Goal: Task Accomplishment & Management: Use online tool/utility

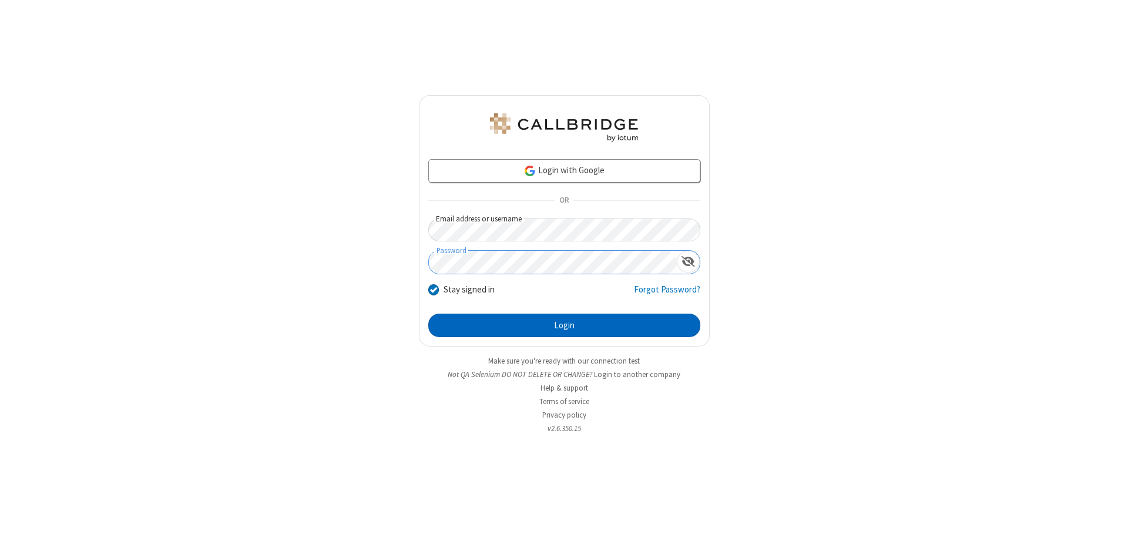
click at [564, 325] on button "Login" at bounding box center [564, 325] width 272 height 23
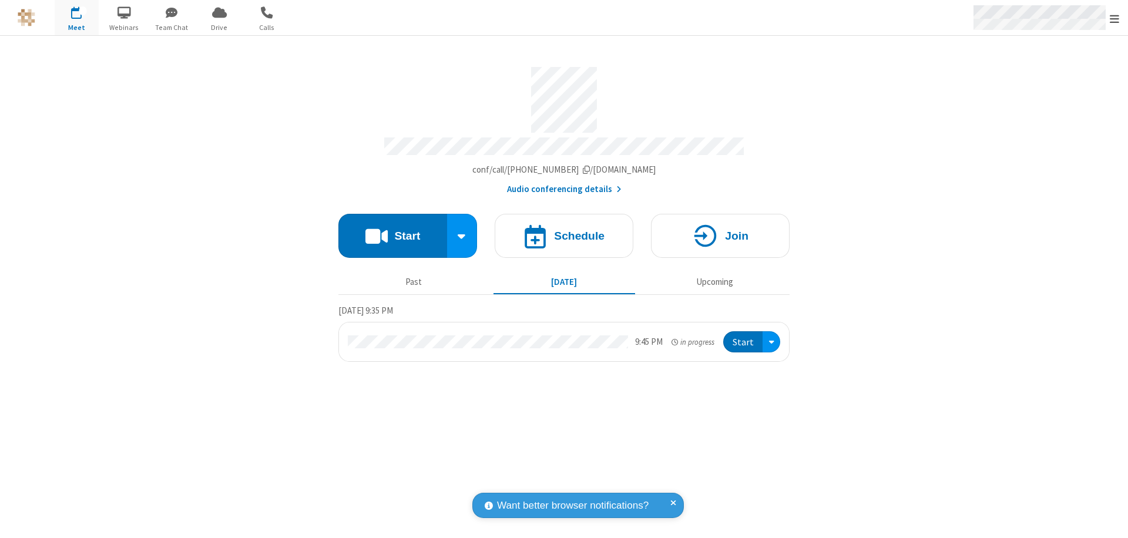
click at [1114, 18] on span "Open menu" at bounding box center [1113, 19] width 9 height 12
click at [219, 27] on span "Drive" at bounding box center [219, 27] width 44 height 11
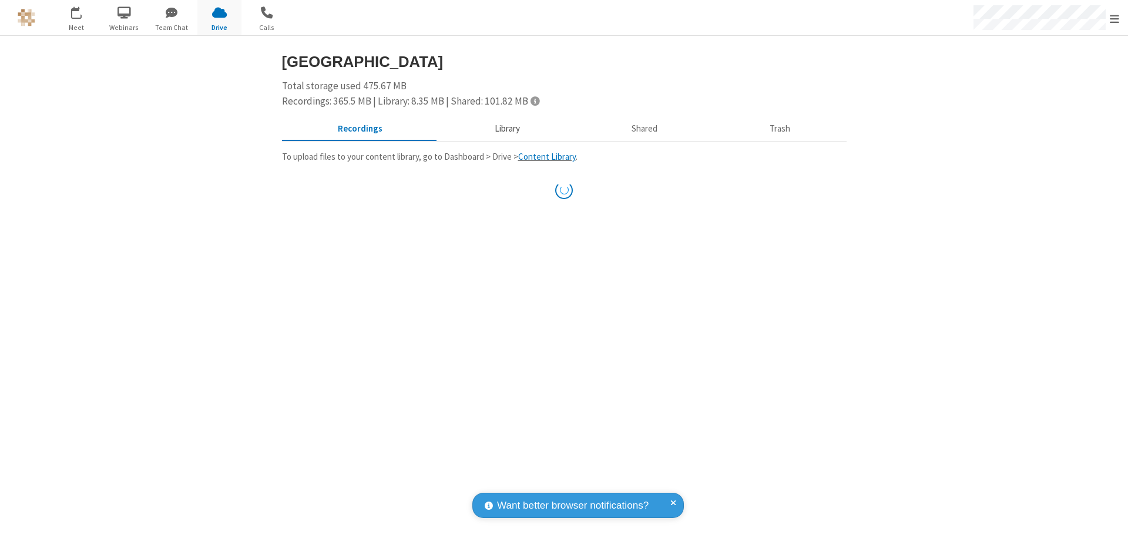
click at [505, 129] on button "Library" at bounding box center [506, 129] width 137 height 22
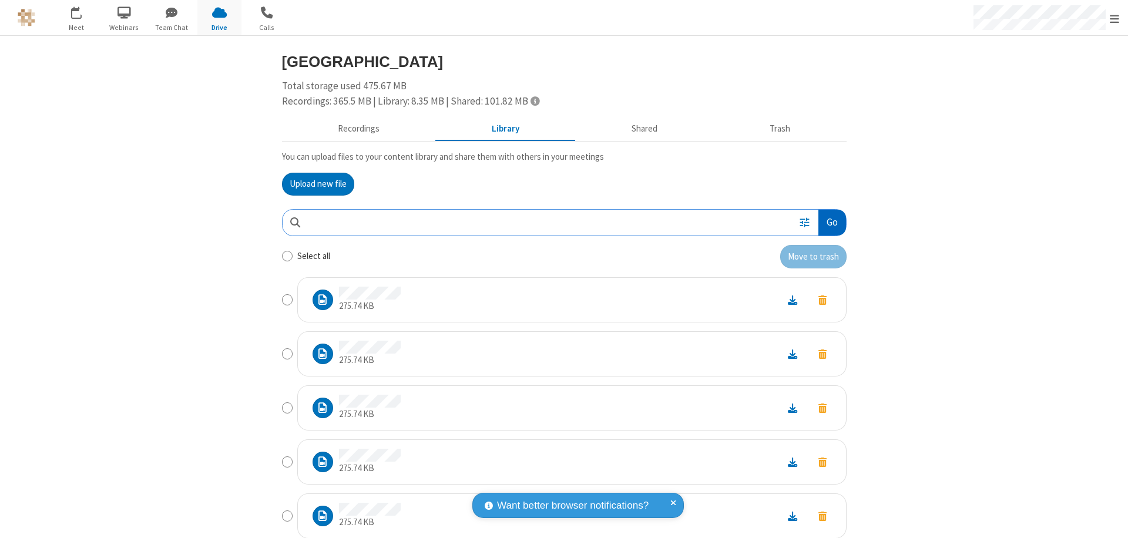
click at [827, 222] on button "Go" at bounding box center [831, 223] width 27 height 26
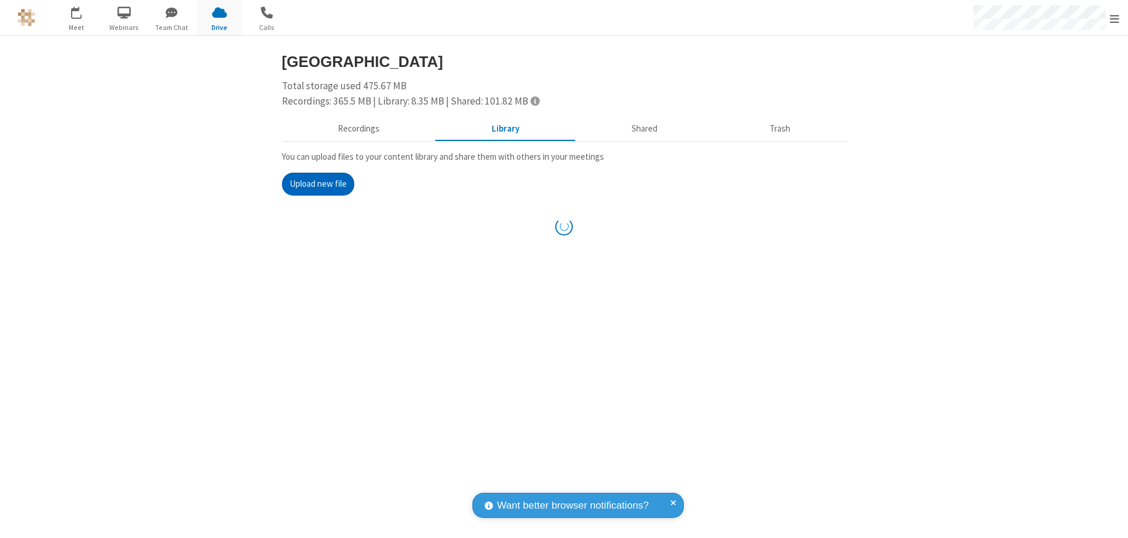
click at [313, 184] on button "Upload new file" at bounding box center [318, 184] width 72 height 23
